Goal: Task Accomplishment & Management: Use online tool/utility

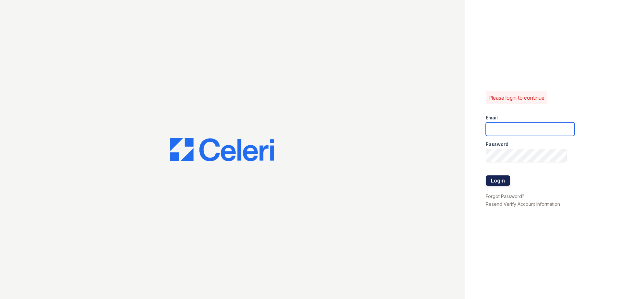
type input "888atgrandhopepark@trinity-pm.com"
click at [491, 182] on button "Login" at bounding box center [497, 181] width 24 height 10
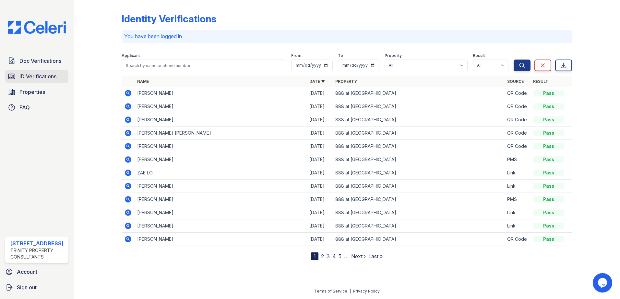
click at [42, 76] on span "ID Verifications" at bounding box center [37, 77] width 37 height 8
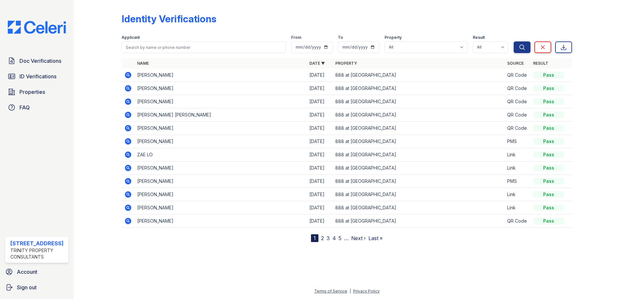
click at [130, 102] on icon at bounding box center [128, 101] width 6 height 6
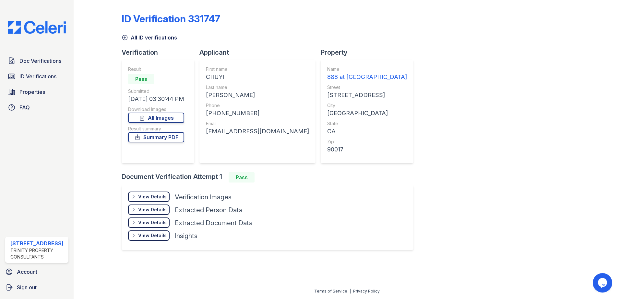
click at [241, 130] on div "[EMAIL_ADDRESS][DOMAIN_NAME]" at bounding box center [257, 131] width 103 height 9
click at [241, 129] on div "[EMAIL_ADDRESS][DOMAIN_NAME]" at bounding box center [257, 131] width 103 height 9
copy div "[EMAIL_ADDRESS][DOMAIN_NAME]"
click at [223, 113] on div "[PHONE_NUMBER]" at bounding box center [257, 113] width 103 height 9
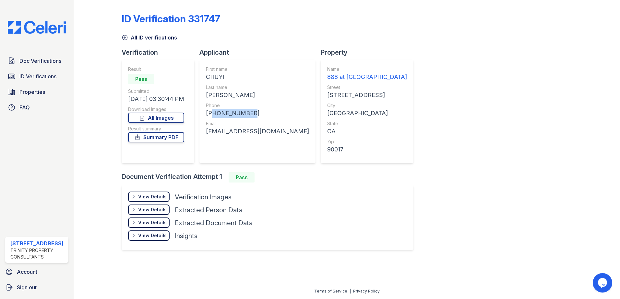
click at [223, 113] on div "[PHONE_NUMBER]" at bounding box center [257, 113] width 103 height 9
copy div "12137862541"
click at [125, 39] on icon at bounding box center [125, 37] width 6 height 6
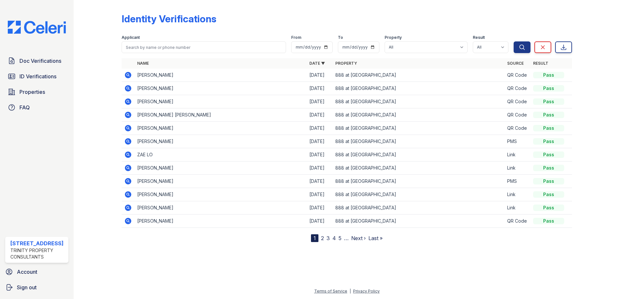
click at [130, 88] on icon at bounding box center [128, 88] width 6 height 6
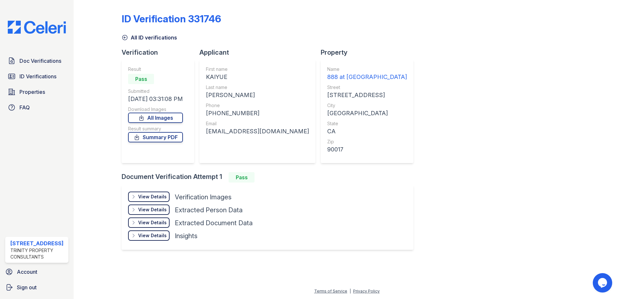
drag, startPoint x: 231, startPoint y: 114, endPoint x: 230, endPoint y: 127, distance: 13.0
click at [231, 114] on div "[PHONE_NUMBER]" at bounding box center [257, 113] width 103 height 9
click at [232, 131] on div "18710153680@163.com" at bounding box center [257, 131] width 103 height 9
click at [233, 131] on div "18710153680@163.com" at bounding box center [257, 131] width 103 height 9
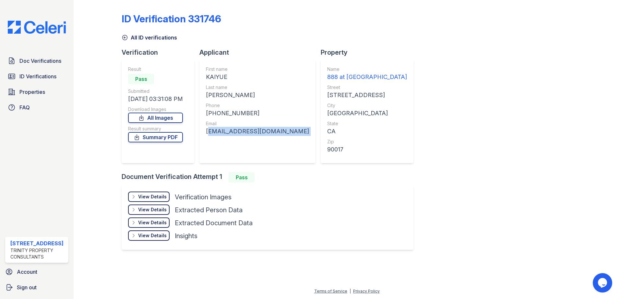
copy div "18710153680@163.com"
click at [228, 115] on div "+12136916056" at bounding box center [257, 113] width 103 height 9
copy div "12136916056"
